Goal: Book appointment/travel/reservation

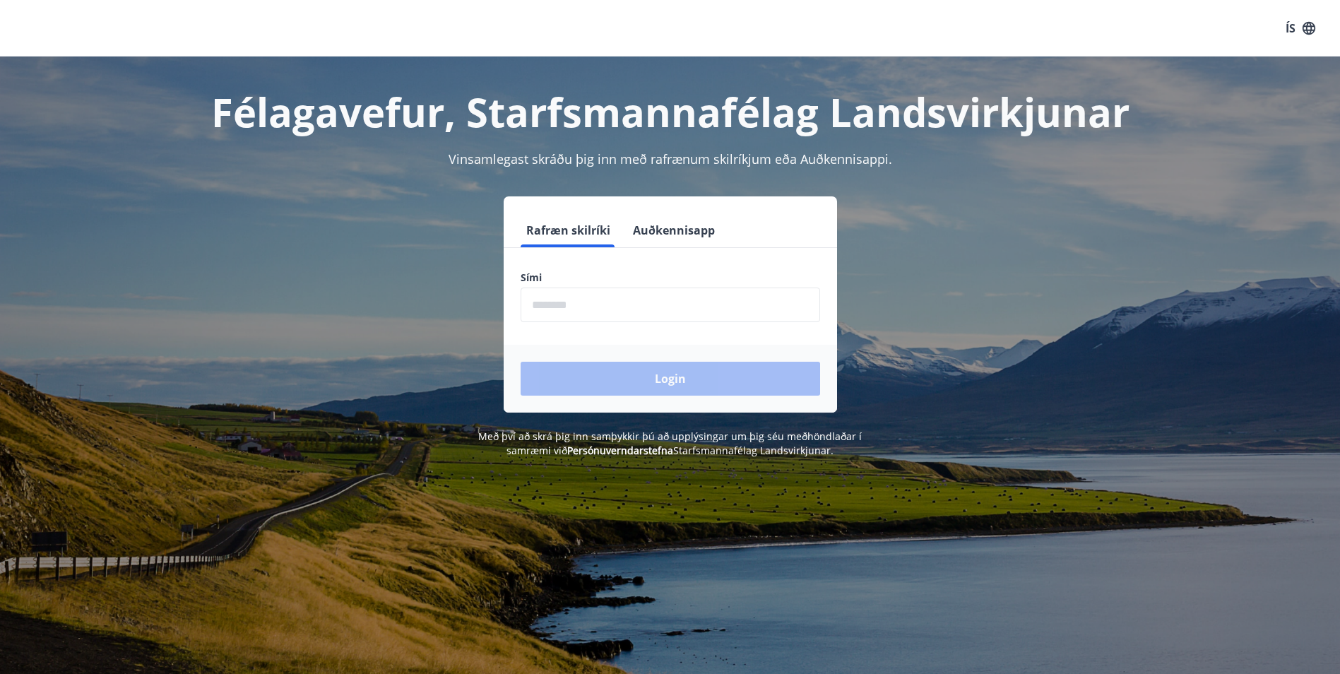
click at [647, 310] on input "phone" at bounding box center [671, 305] width 300 height 35
type input "********"
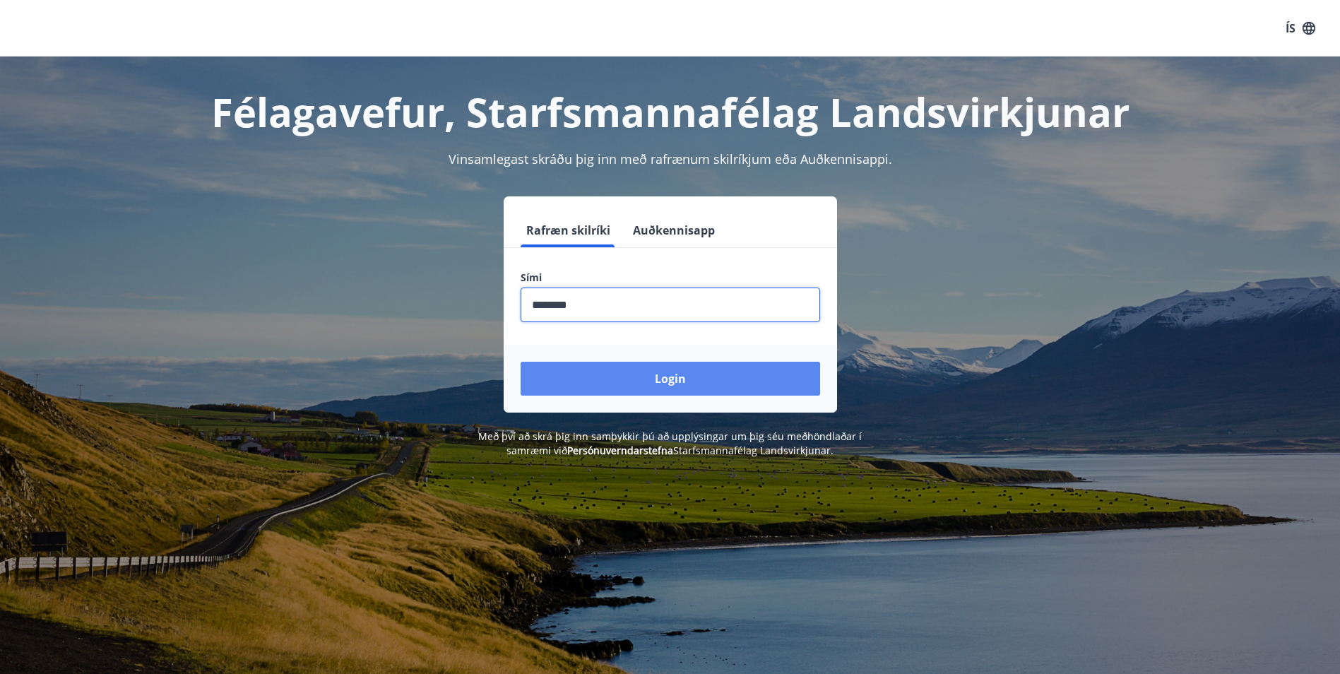
click at [639, 379] on button "Login" at bounding box center [671, 379] width 300 height 34
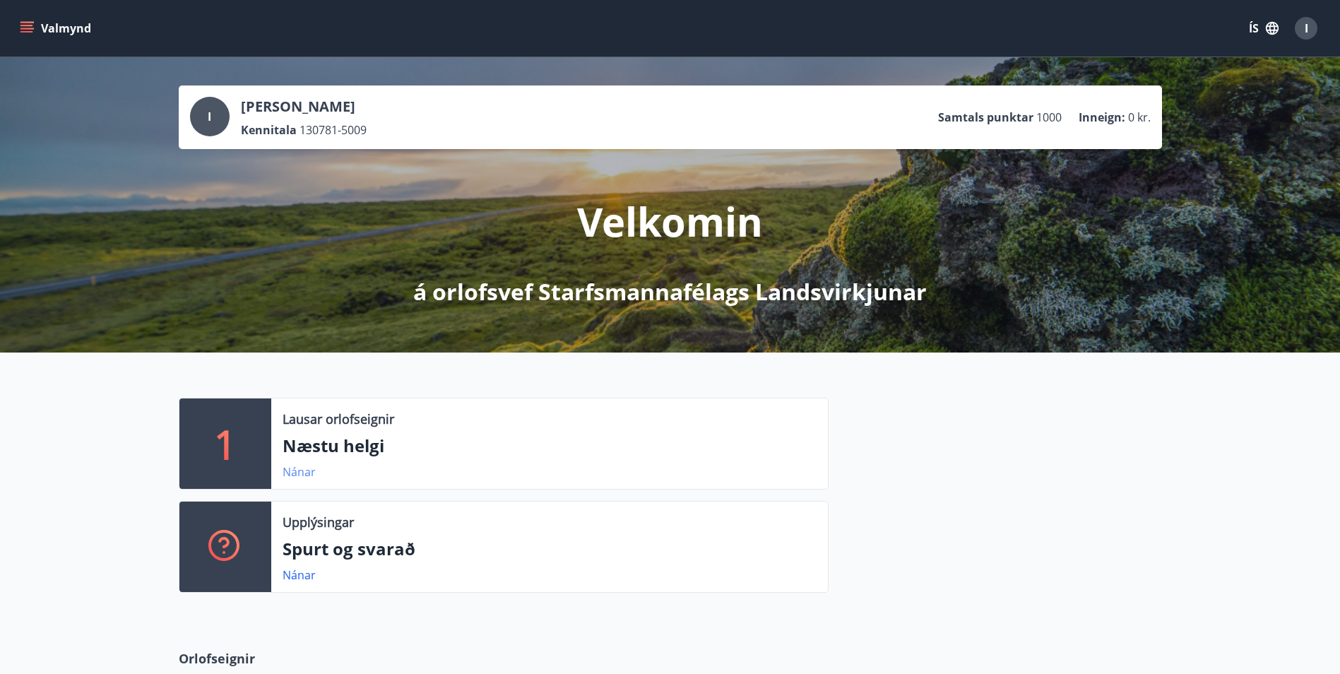
click at [292, 472] on link "Nánar" at bounding box center [299, 472] width 33 height 16
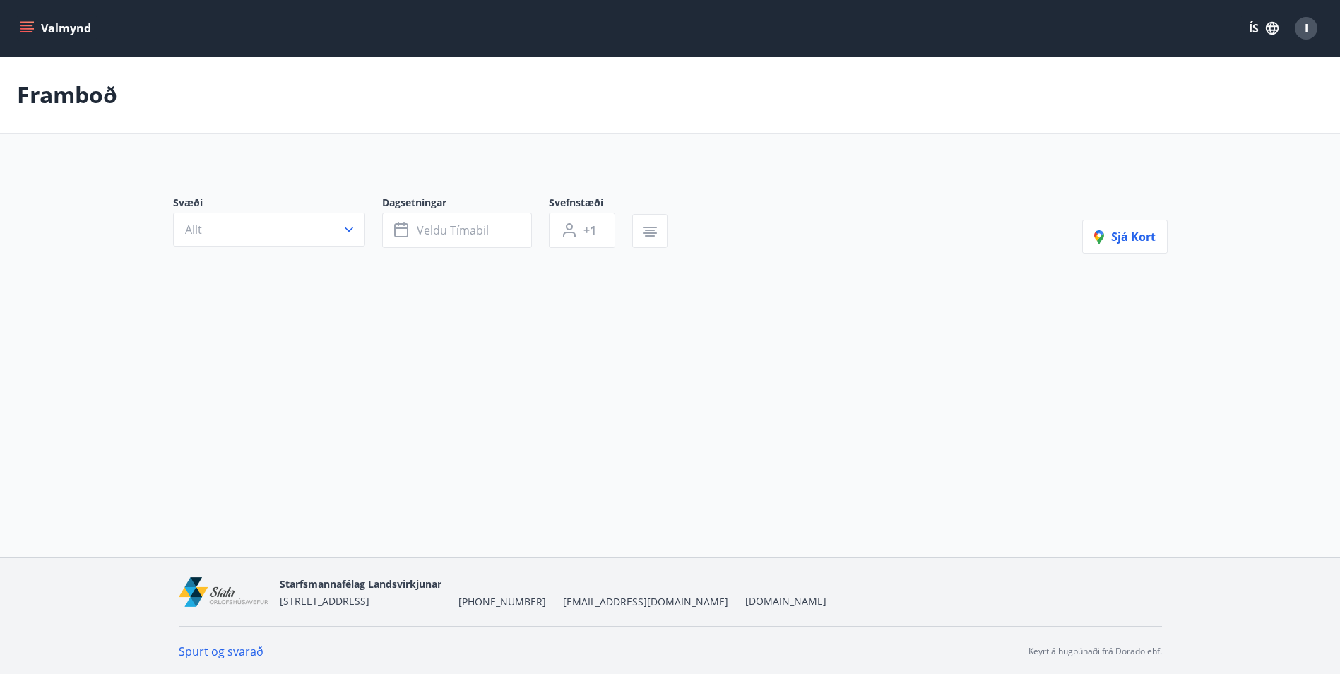
type input "*"
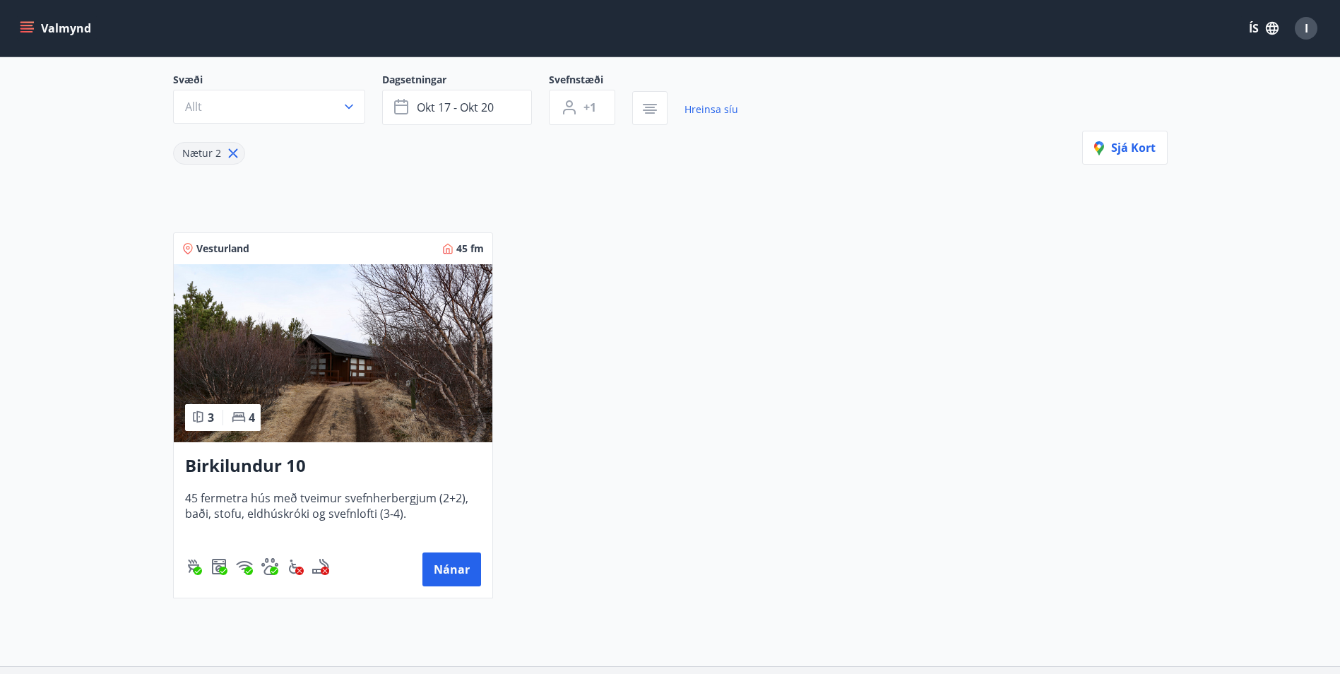
scroll to position [141, 0]
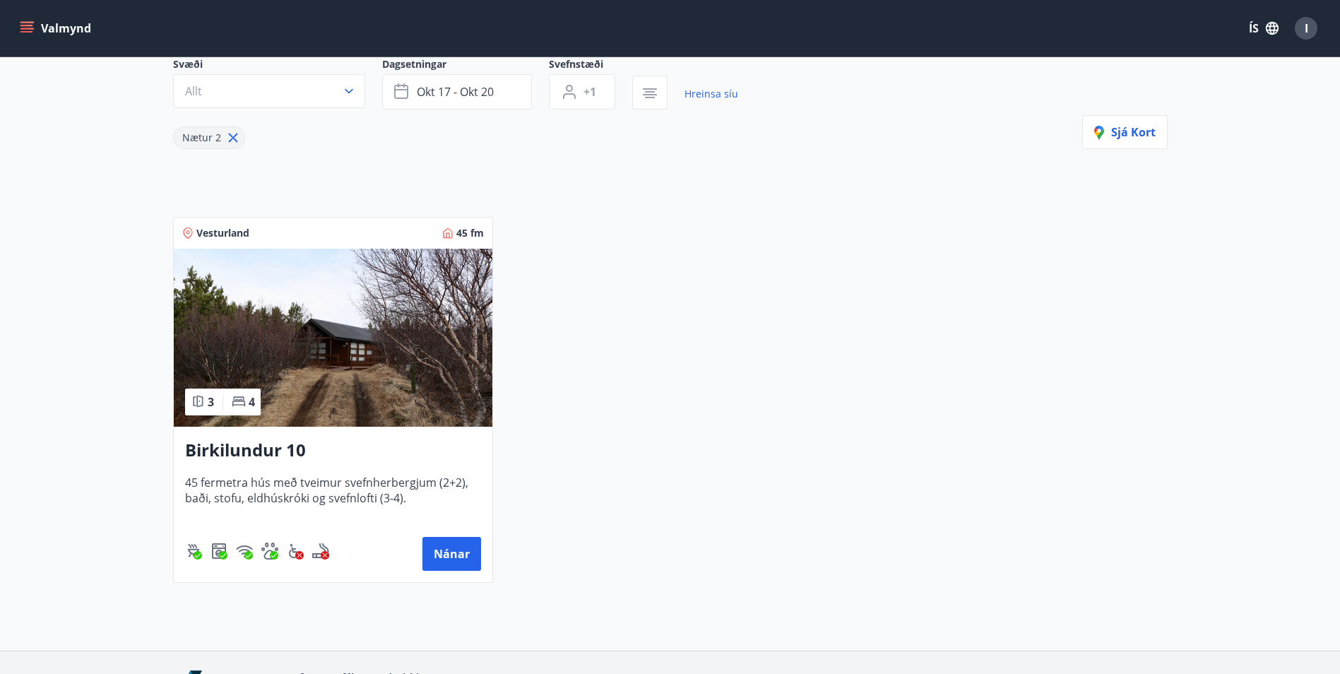
drag, startPoint x: 283, startPoint y: 456, endPoint x: 240, endPoint y: 456, distance: 42.4
click at [240, 456] on h3 "Birkilundur 10" at bounding box center [333, 450] width 296 height 25
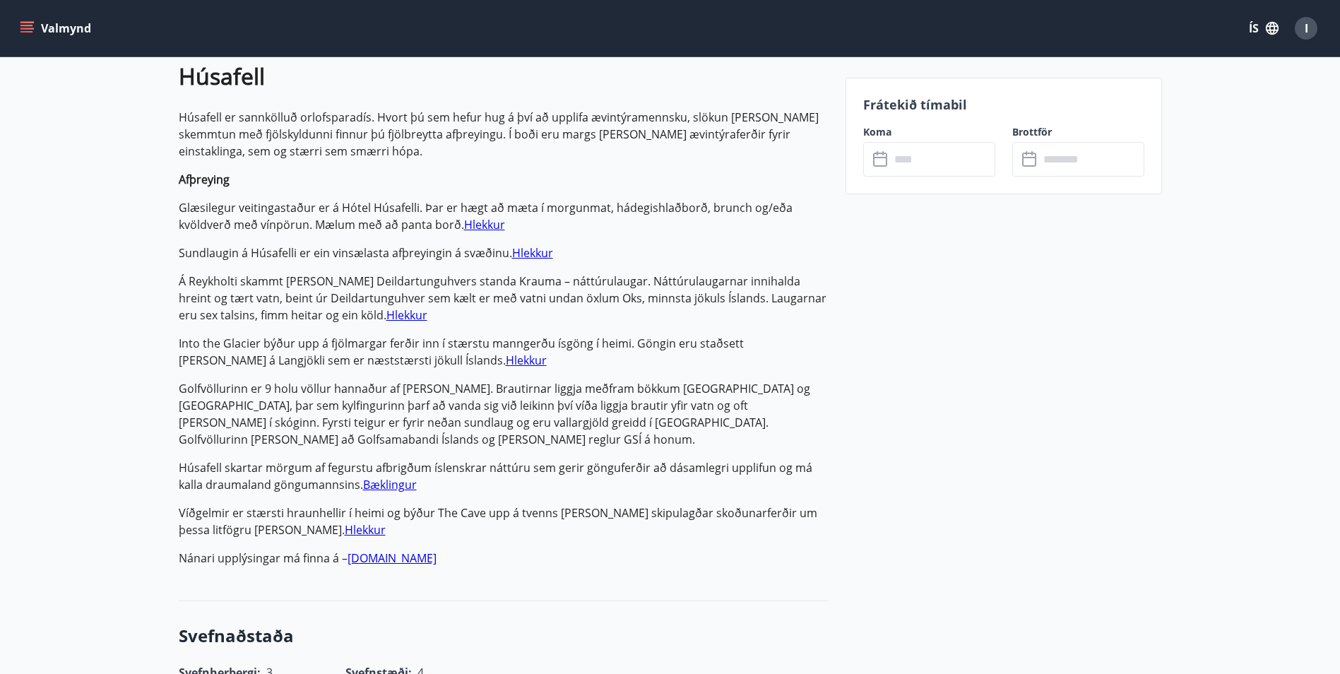
scroll to position [918, 0]
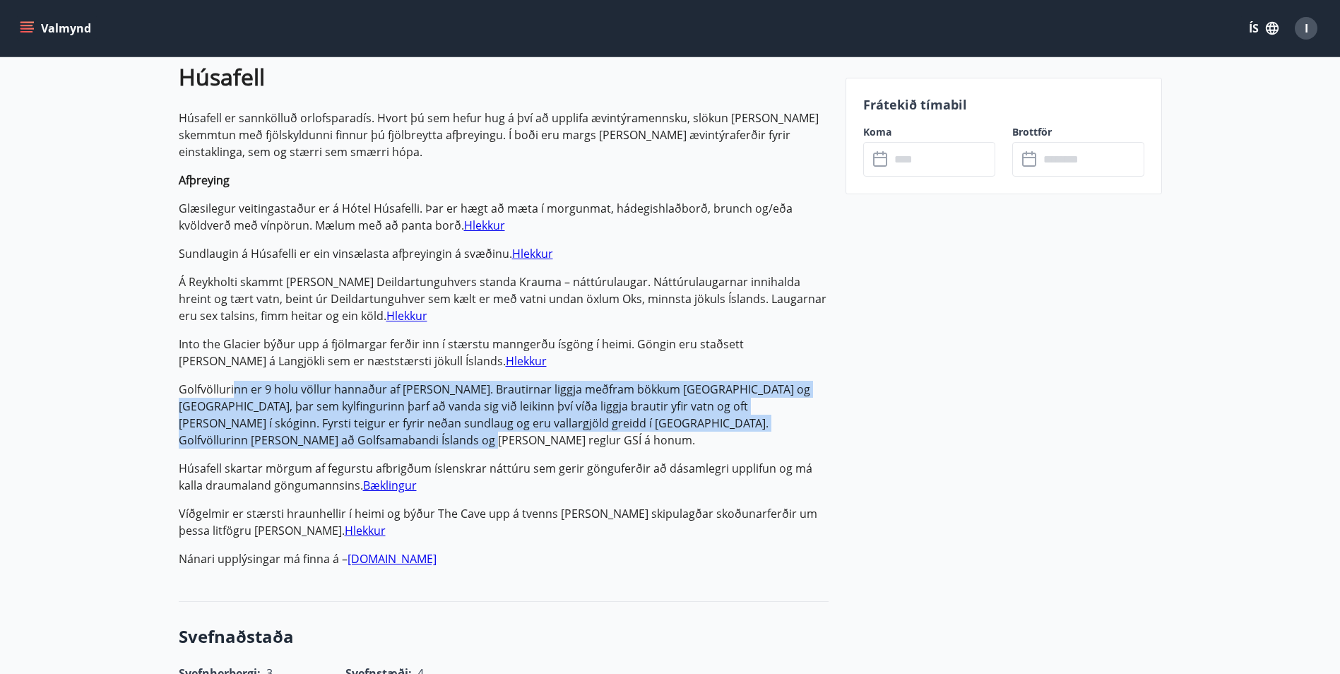
drag, startPoint x: 236, startPoint y: 357, endPoint x: 247, endPoint y: 400, distance: 44.4
click at [247, 400] on p "Golfvöllurinn er 9 holu völlur hannaður af [PERSON_NAME]. Brautirnar liggja með…" at bounding box center [504, 415] width 650 height 68
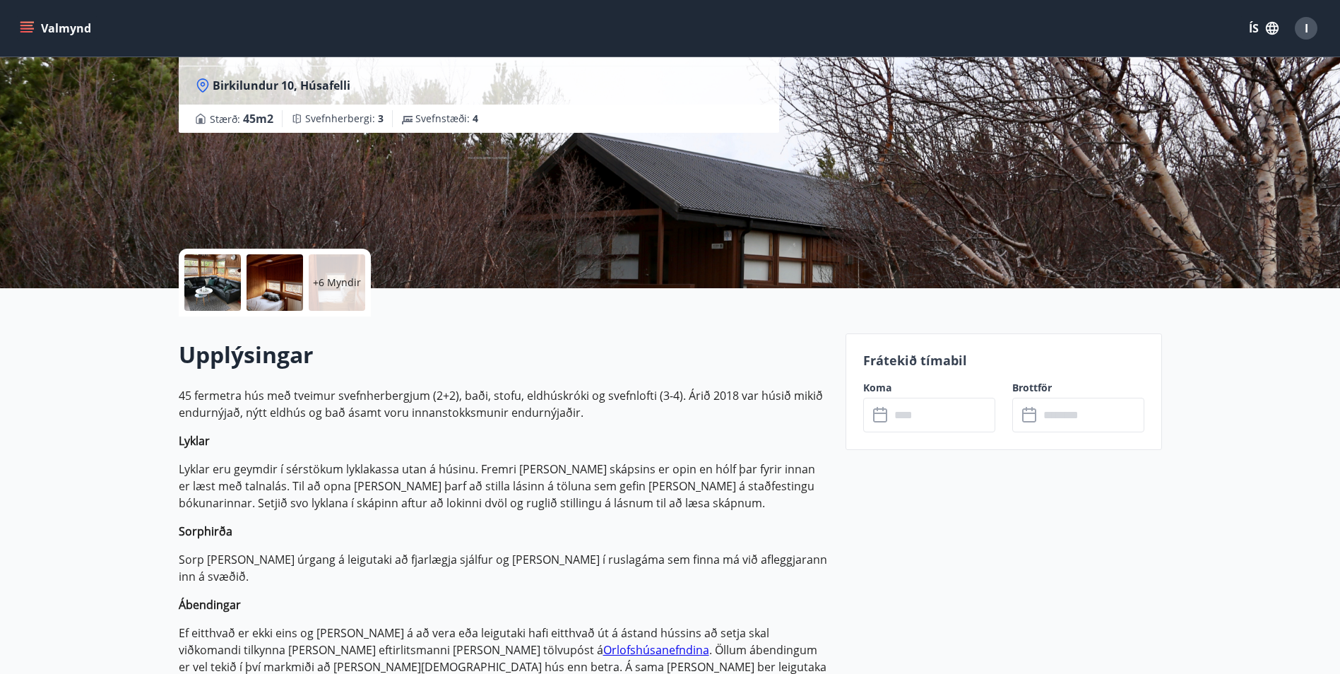
scroll to position [141, 0]
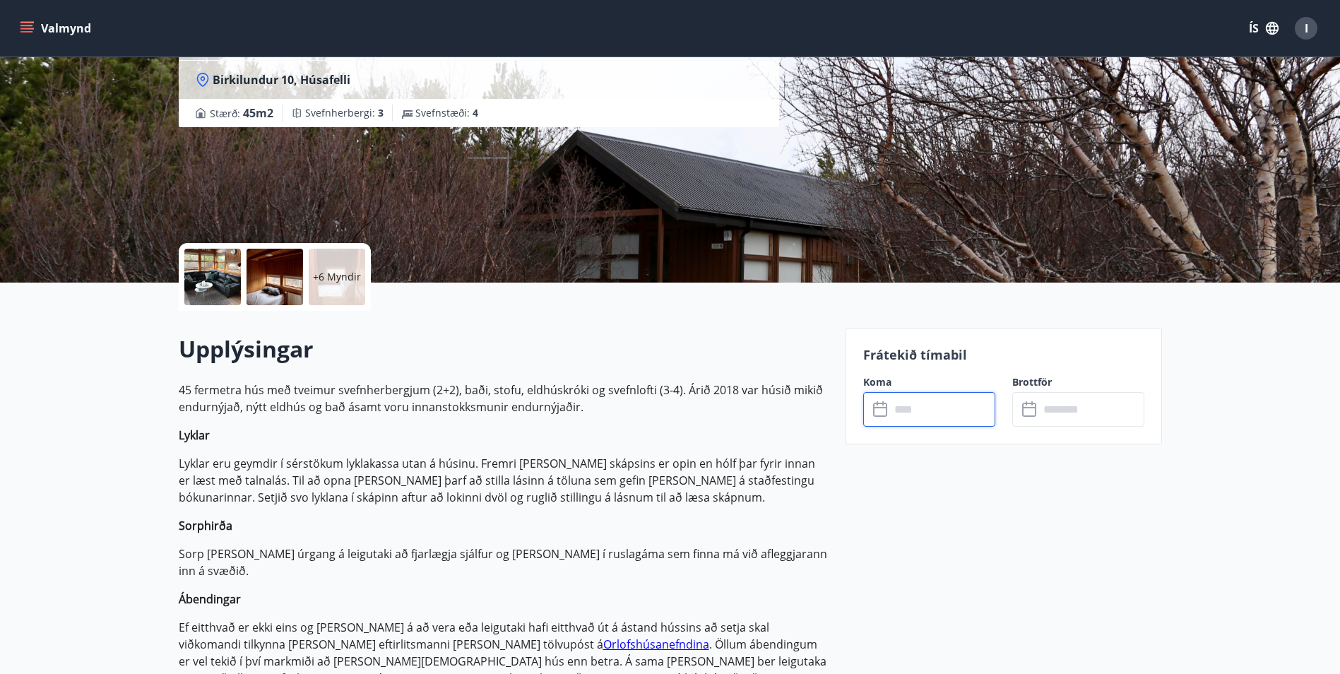
click at [918, 405] on input "text" at bounding box center [942, 409] width 105 height 35
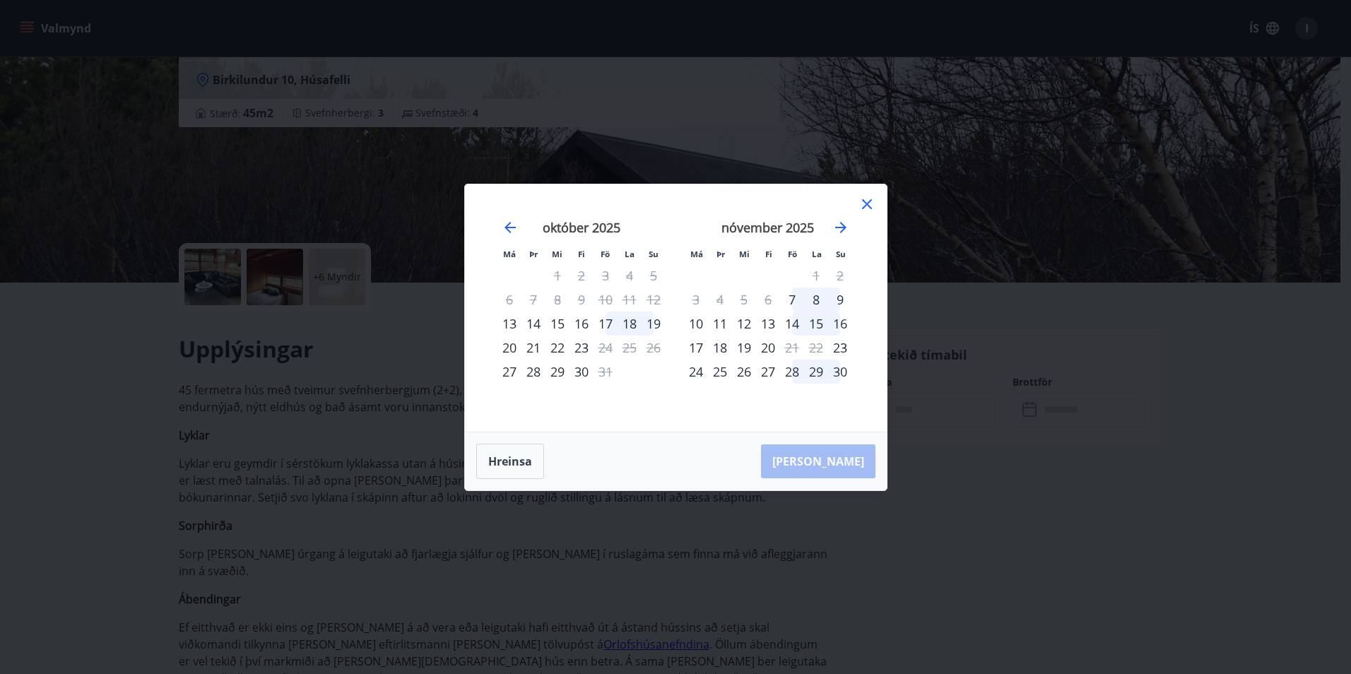
click at [605, 321] on div "17" at bounding box center [605, 324] width 24 height 24
click at [535, 349] on div "21" at bounding box center [533, 348] width 24 height 24
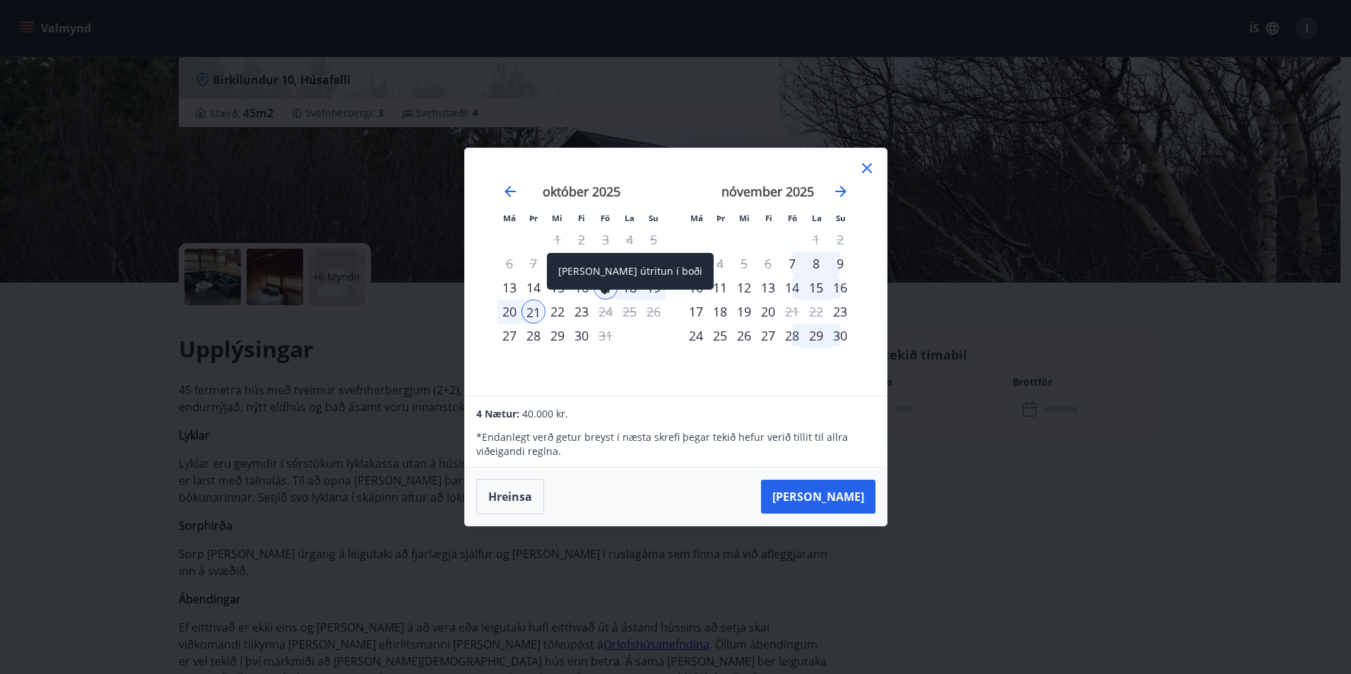
click at [601, 291] on span at bounding box center [605, 293] width 10 height 7
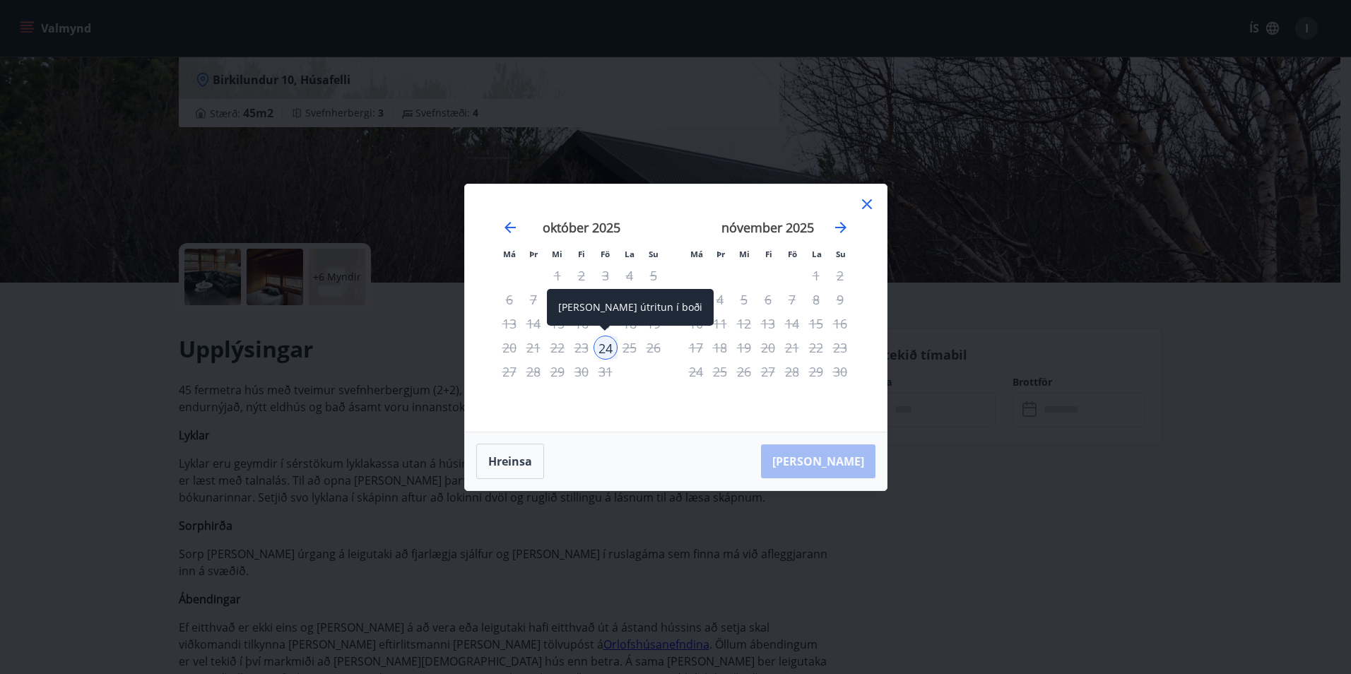
click at [605, 324] on div "[PERSON_NAME] útritun í boði" at bounding box center [630, 307] width 167 height 37
click at [605, 321] on div "17" at bounding box center [605, 324] width 24 height 24
click at [867, 208] on icon at bounding box center [866, 204] width 17 height 17
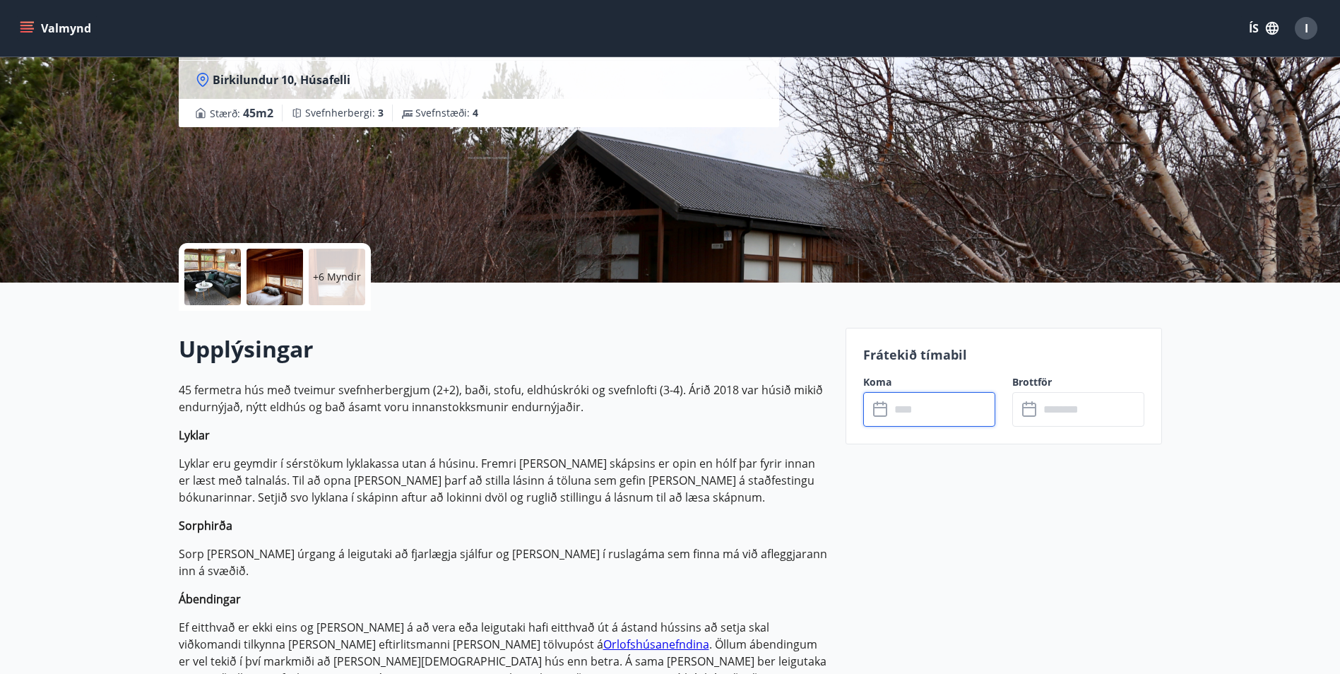
click at [919, 408] on input "text" at bounding box center [942, 409] width 105 height 35
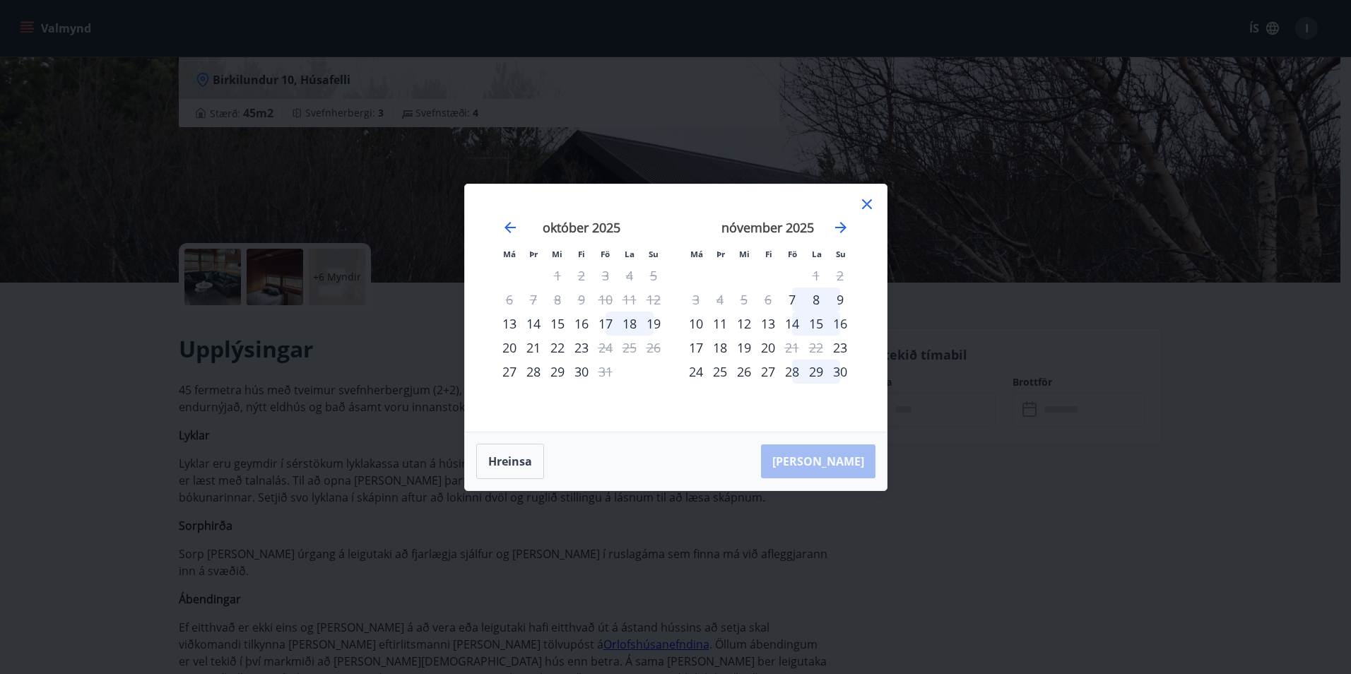
click at [606, 324] on div "17" at bounding box center [605, 324] width 24 height 24
click at [654, 322] on div "19" at bounding box center [653, 324] width 24 height 24
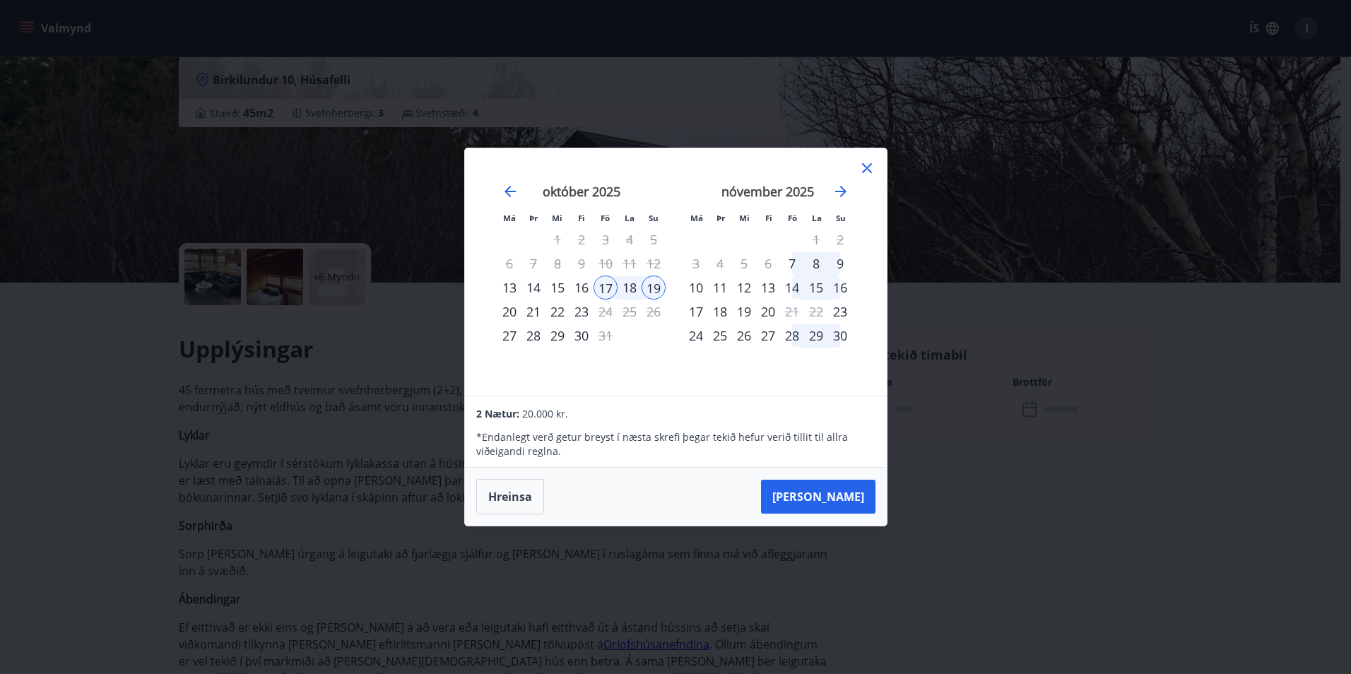
click at [703, 481] on div "[PERSON_NAME]" at bounding box center [676, 497] width 422 height 58
click at [865, 169] on icon at bounding box center [867, 168] width 10 height 10
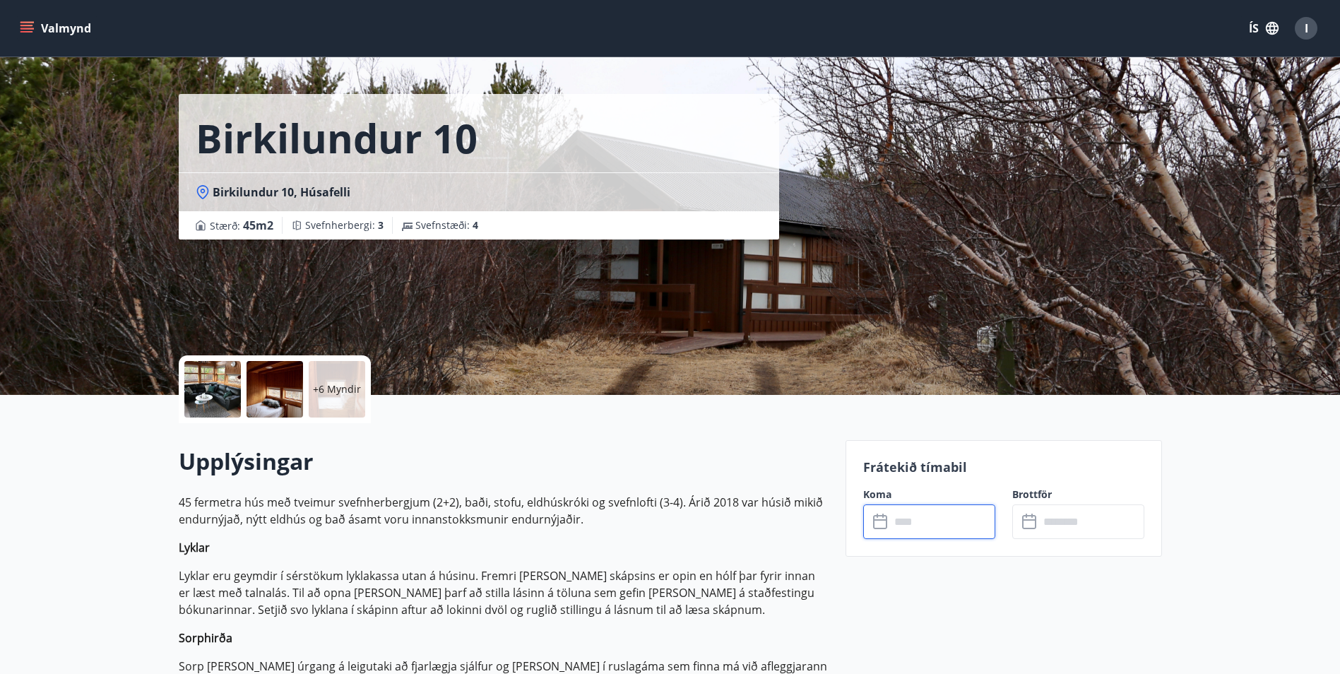
scroll to position [0, 0]
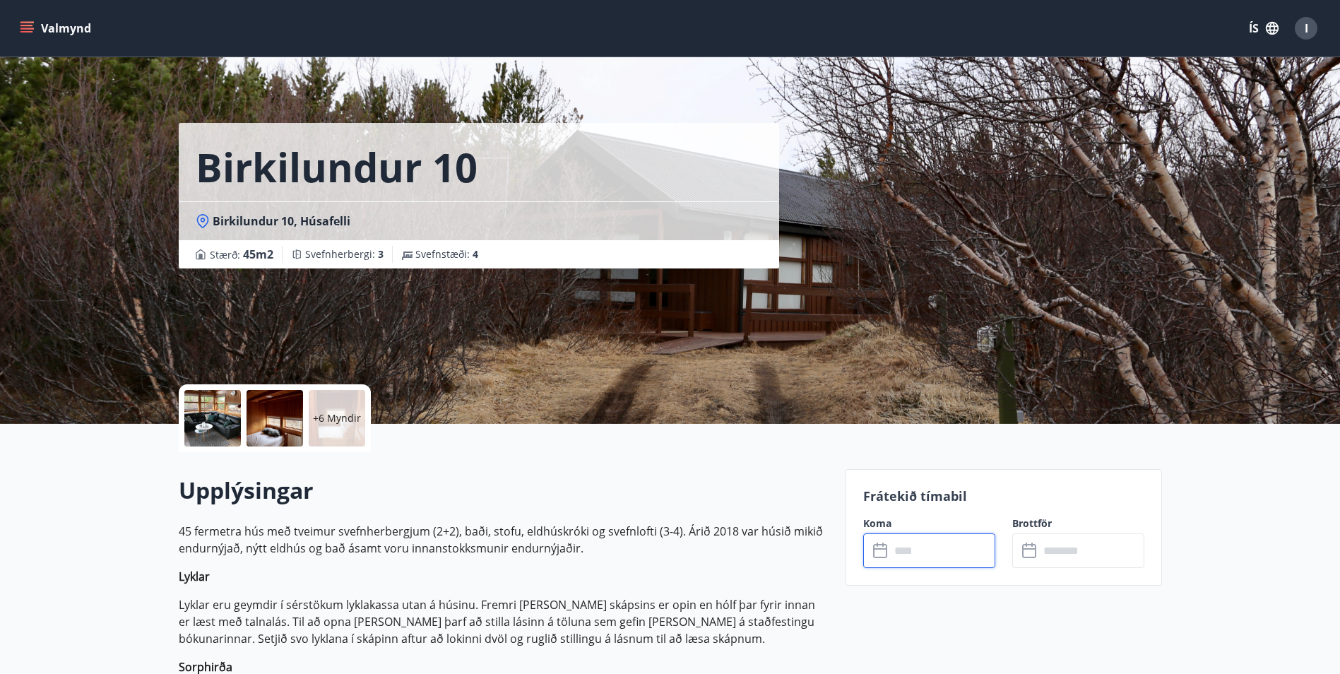
click at [227, 425] on div at bounding box center [212, 418] width 57 height 57
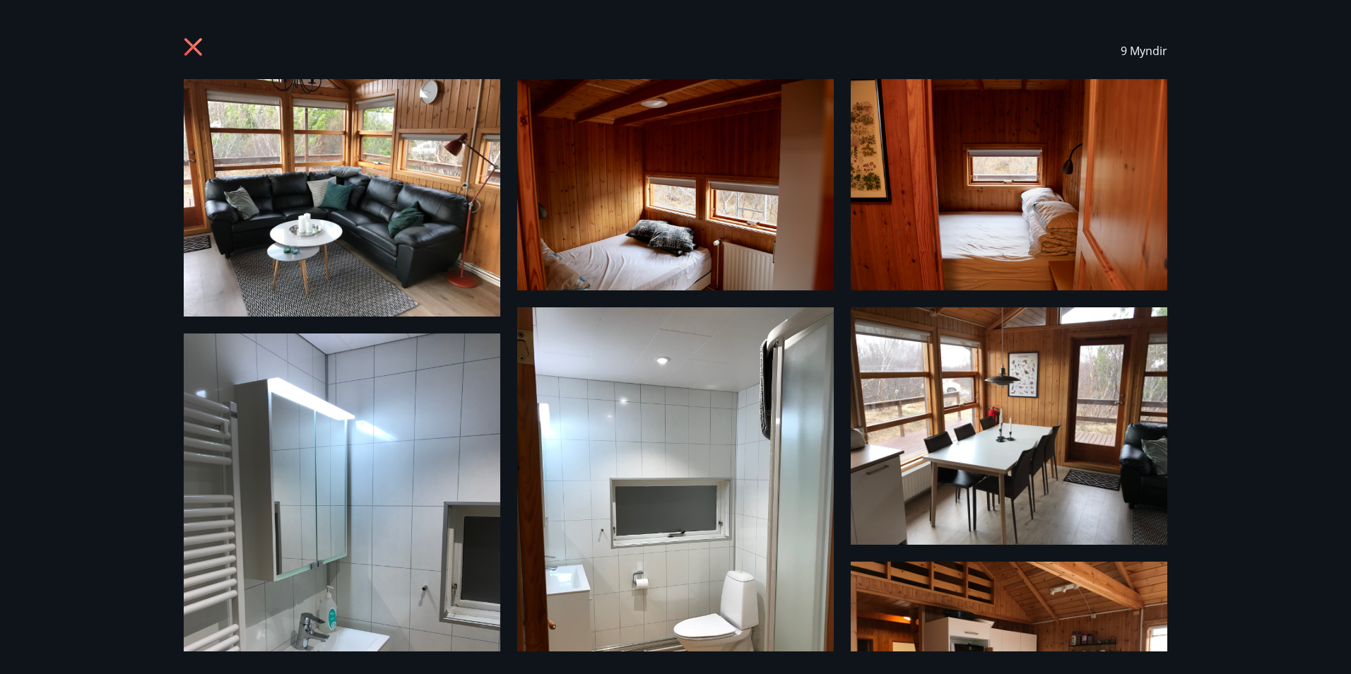
click at [201, 45] on icon at bounding box center [195, 48] width 23 height 23
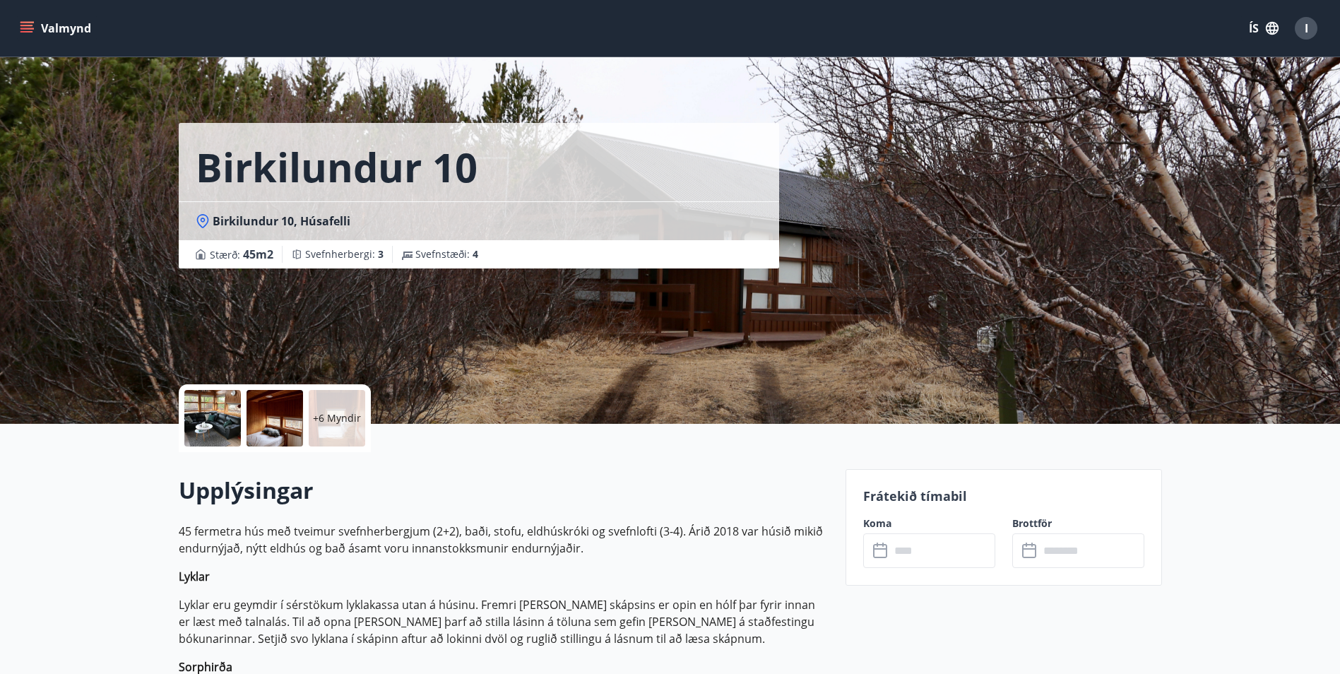
click at [93, 158] on div "Birkilundur 10 Birkilundur 10, Húsafelli Stærð : 45 m2 Svefnherbergi : 3 Svefns…" at bounding box center [670, 212] width 1340 height 424
click at [213, 423] on div at bounding box center [212, 418] width 57 height 57
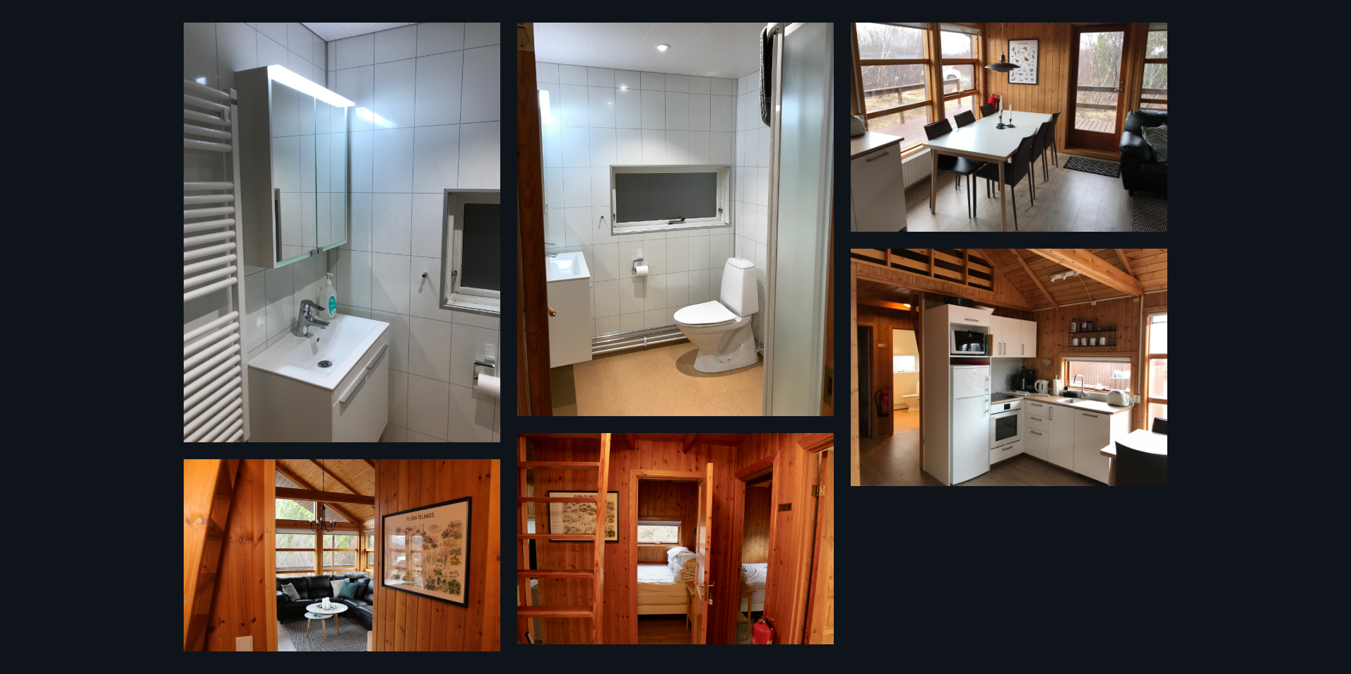
scroll to position [336, 0]
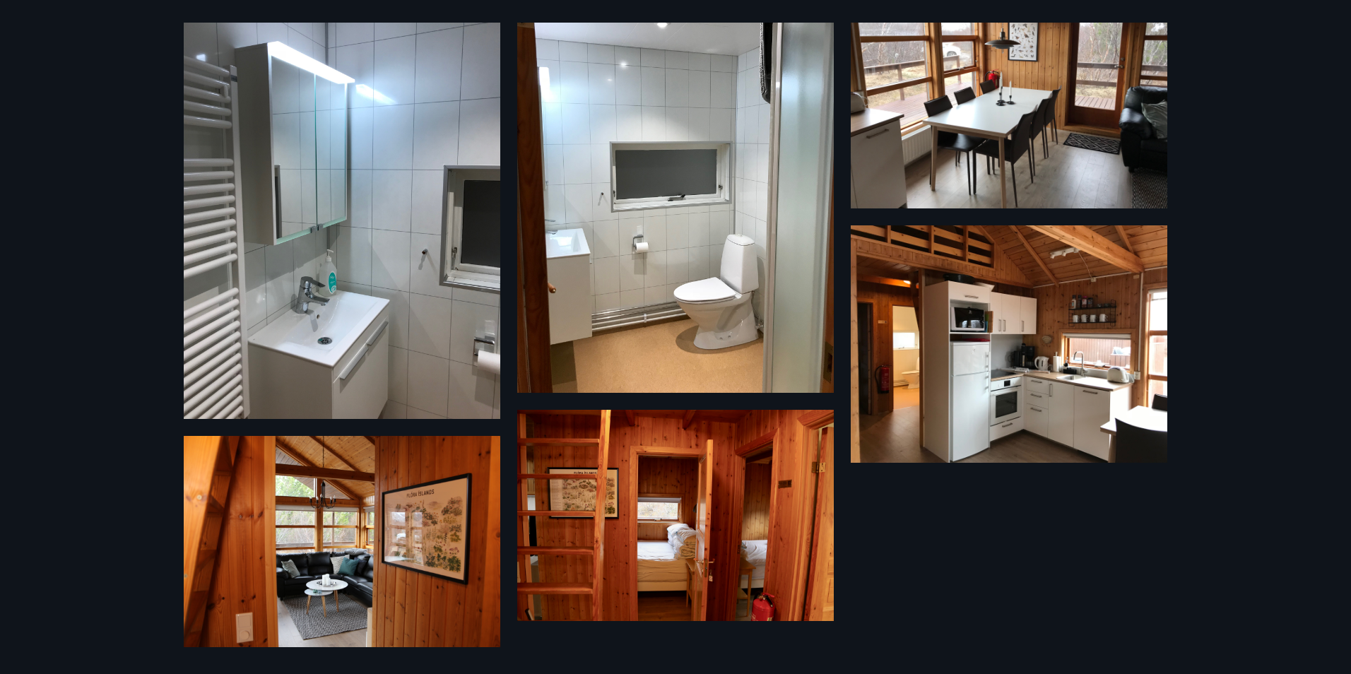
click at [587, 537] on img at bounding box center [675, 515] width 316 height 211
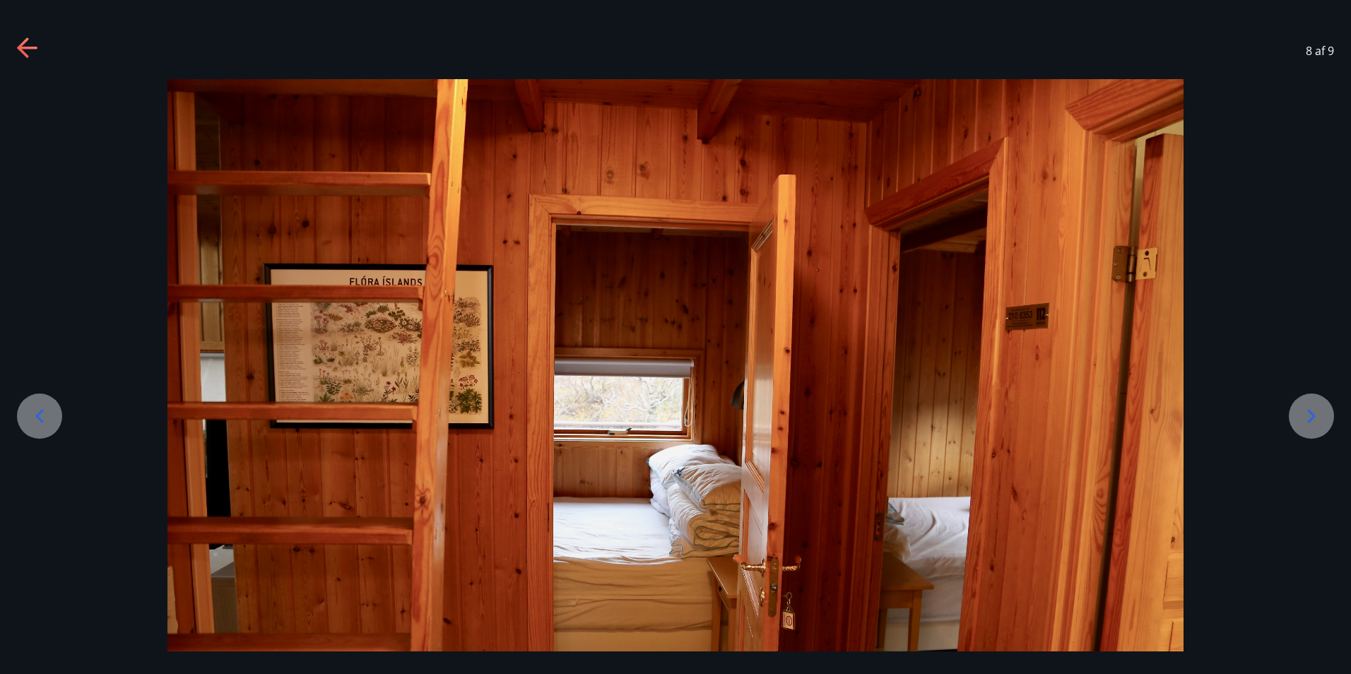
click at [29, 47] on icon at bounding box center [27, 48] width 20 height 3
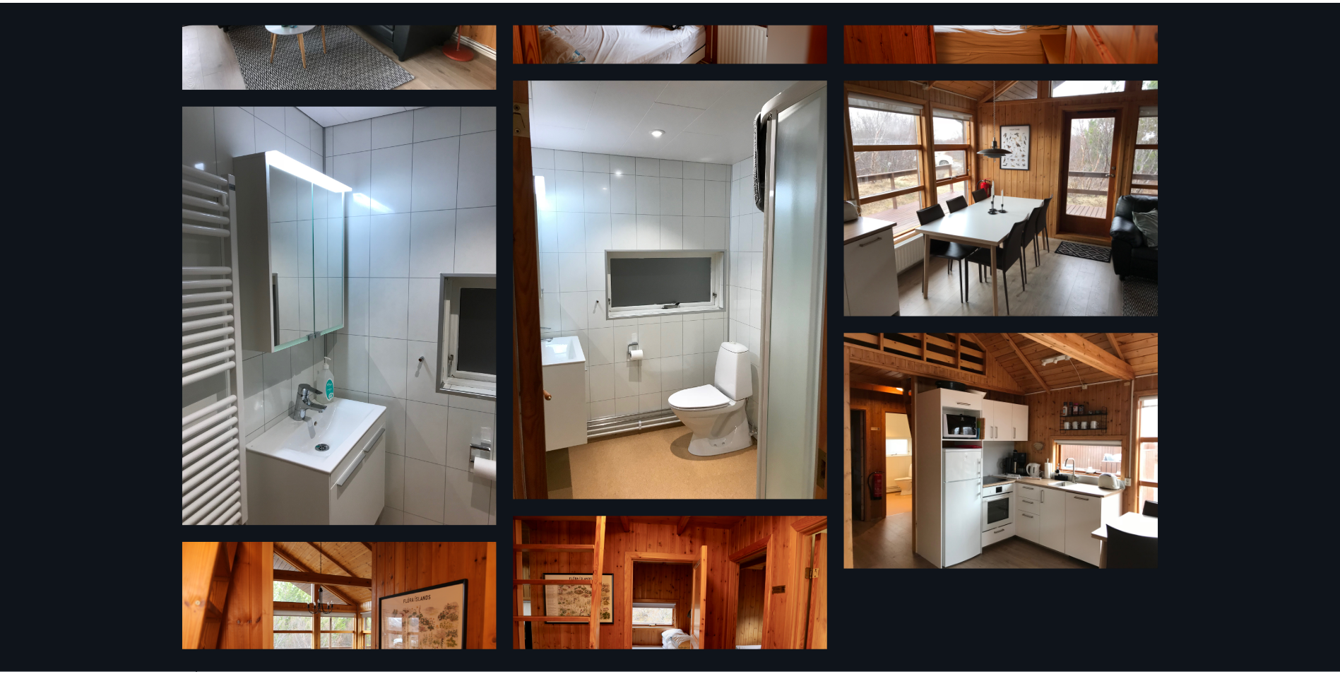
scroll to position [0, 0]
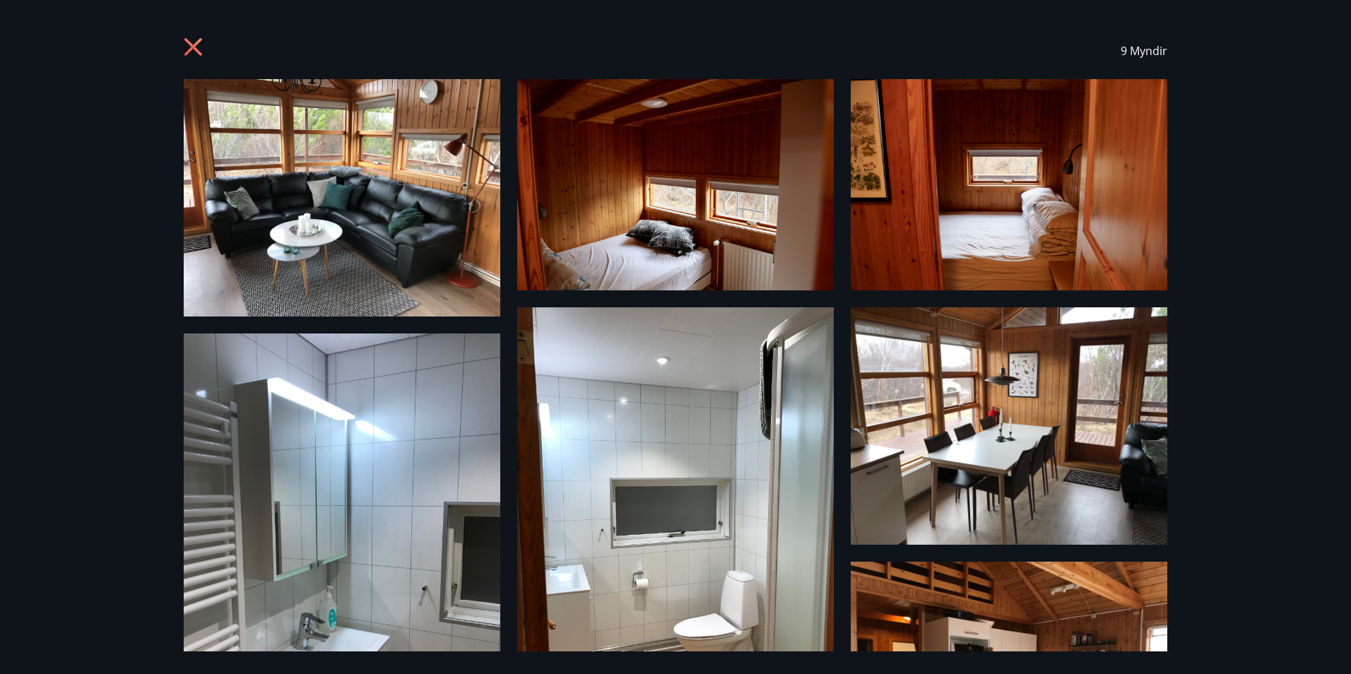
click at [189, 38] on icon at bounding box center [195, 48] width 23 height 23
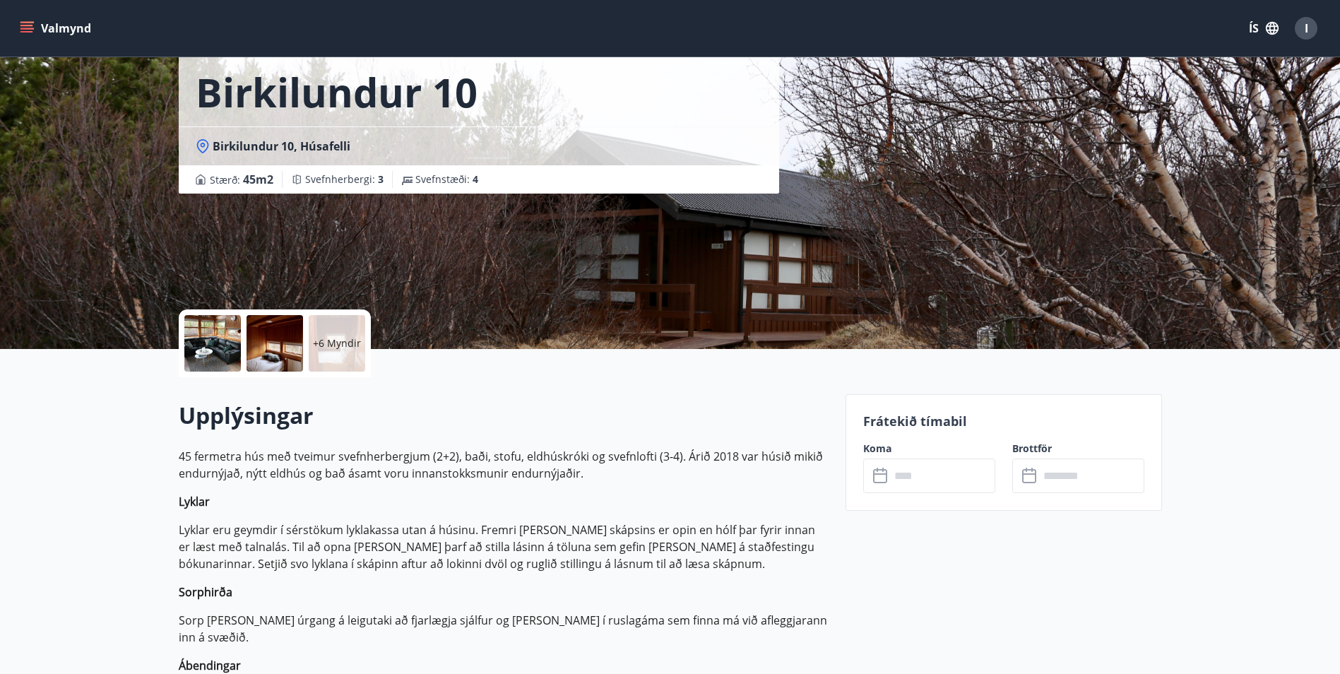
scroll to position [212, 0]
